Goal: Task Accomplishment & Management: Use online tool/utility

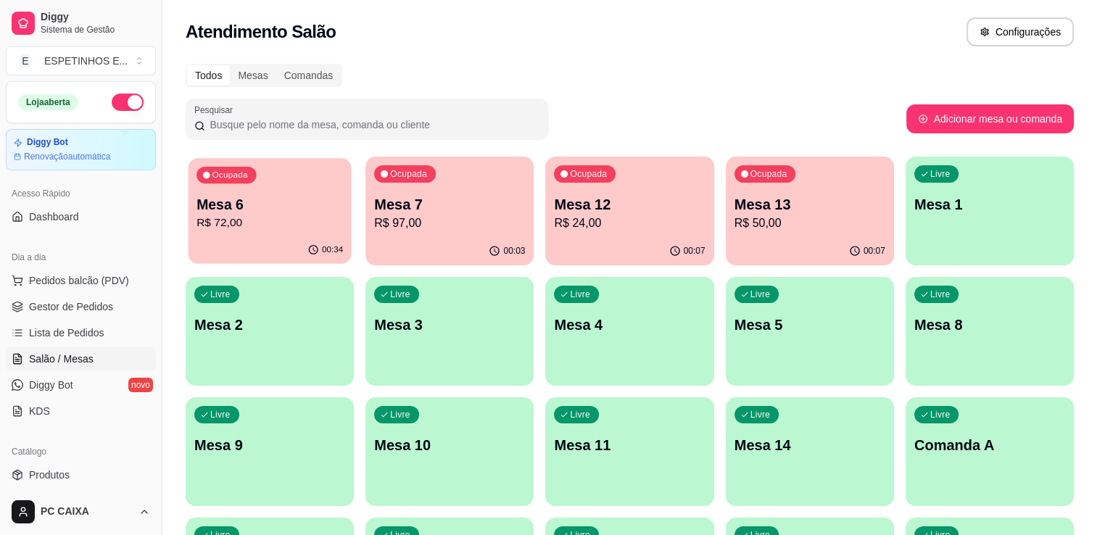
click at [241, 233] on div "Ocupada Mesa 6 R$ 72,00" at bounding box center [269, 197] width 163 height 78
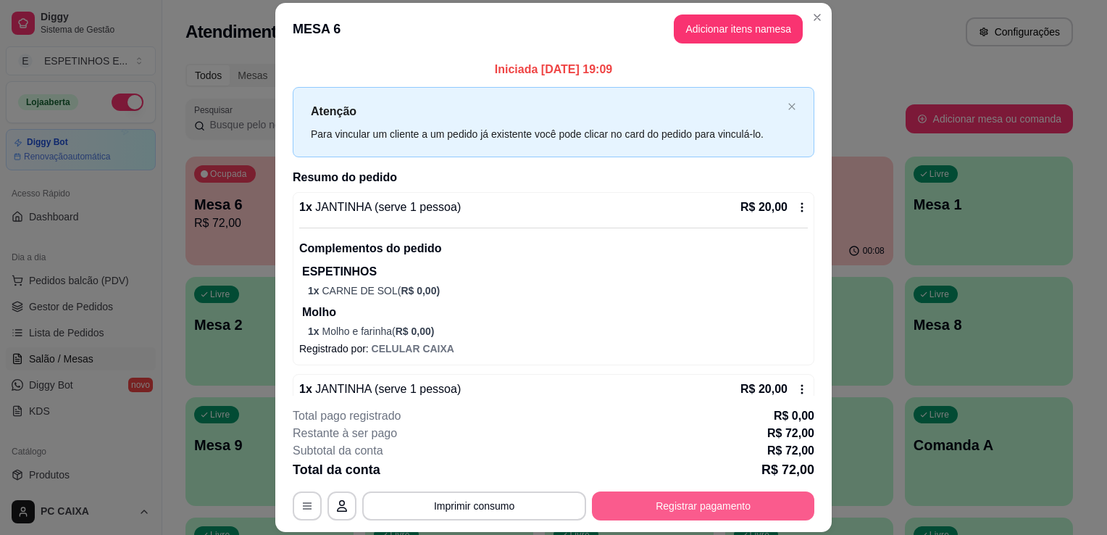
click at [723, 502] on button "Registrar pagamento" at bounding box center [703, 505] width 223 height 29
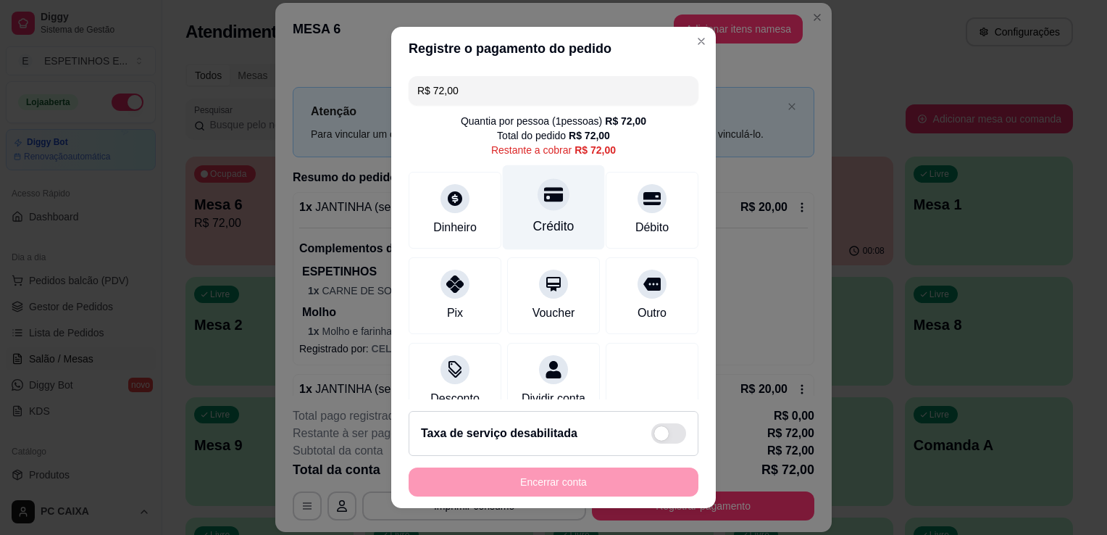
click at [544, 222] on div "Crédito" at bounding box center [553, 226] width 41 height 19
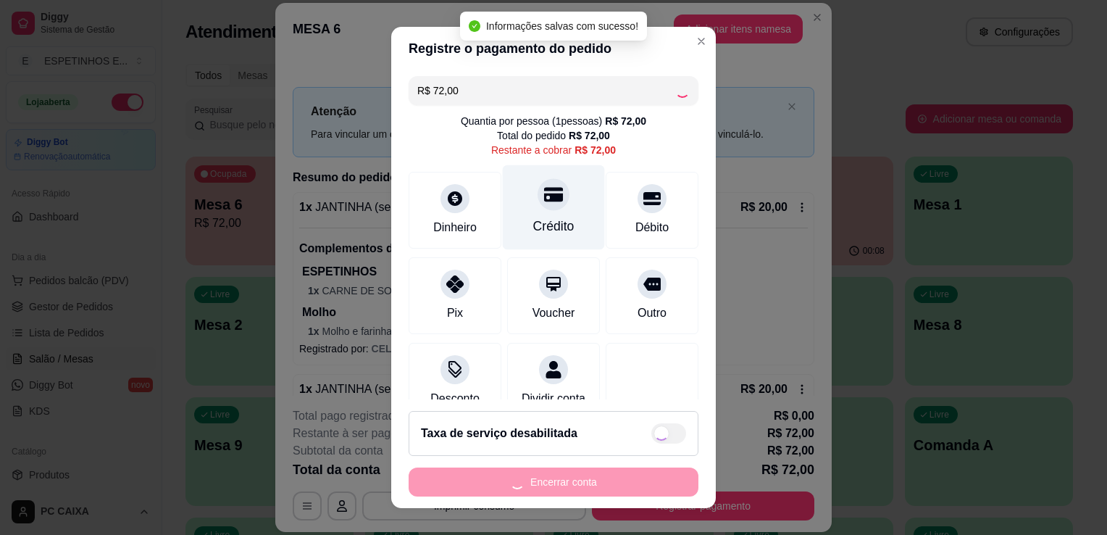
type input "R$ 0,00"
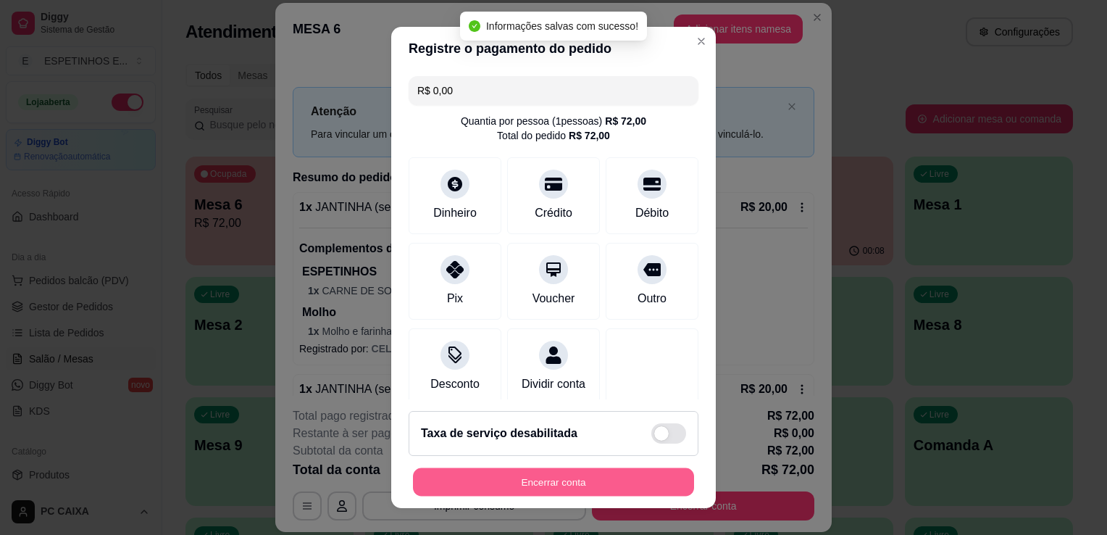
click at [547, 471] on button "Encerrar conta" at bounding box center [553, 482] width 281 height 28
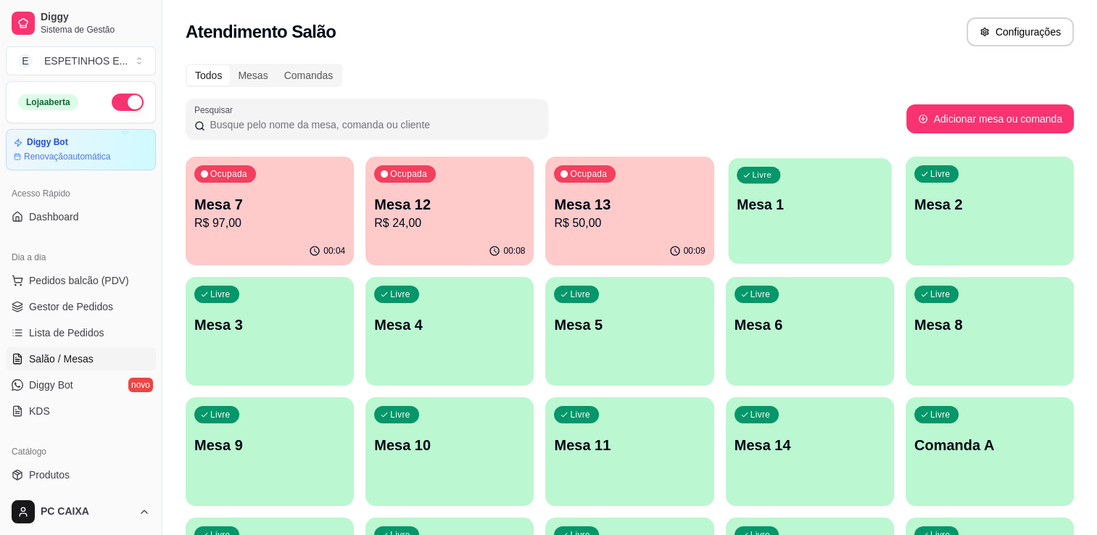
click at [818, 209] on p "Mesa 1" at bounding box center [809, 205] width 146 height 20
